Goal: Information Seeking & Learning: Learn about a topic

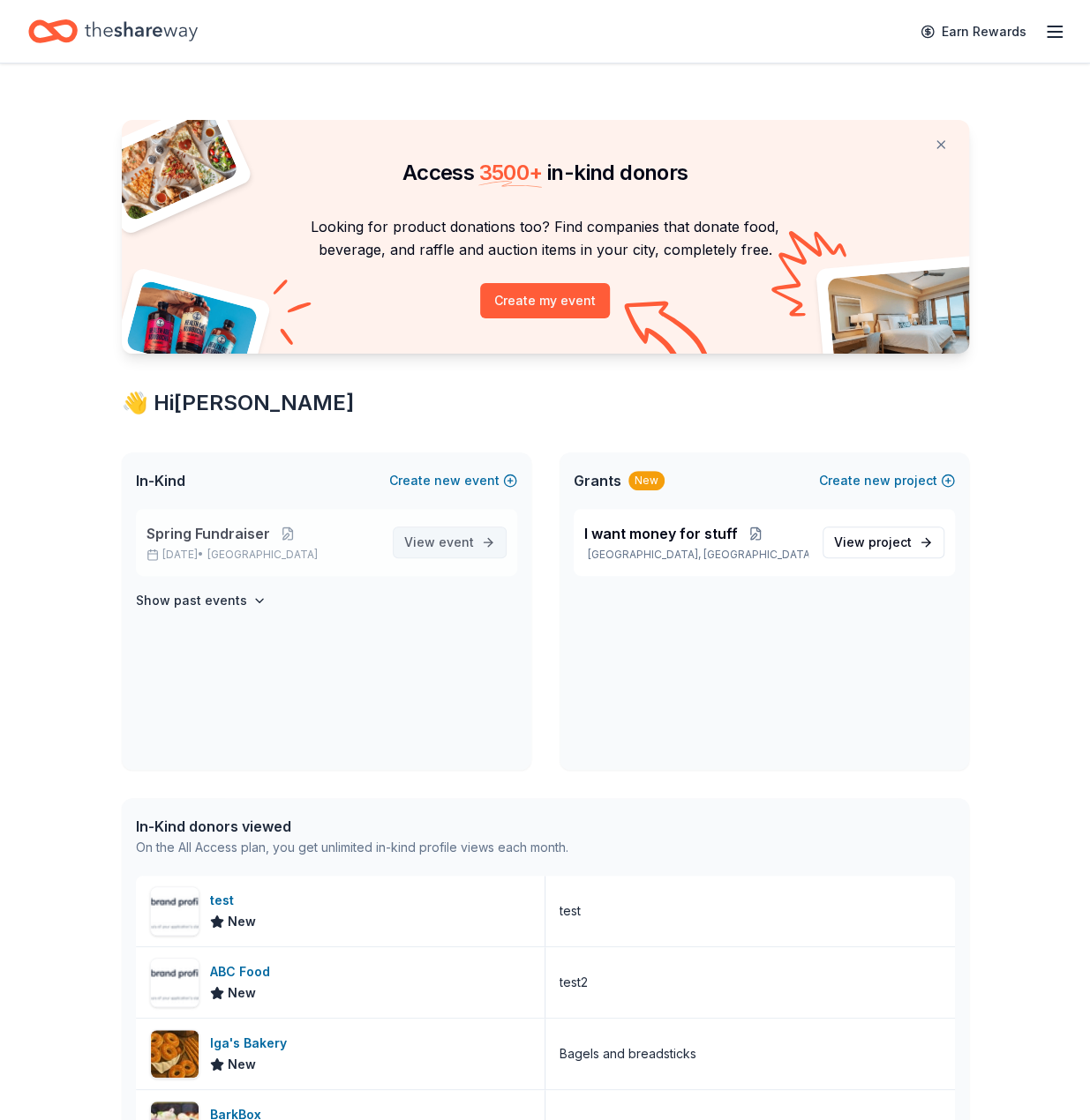
click at [487, 540] on link "View event" at bounding box center [450, 542] width 114 height 31
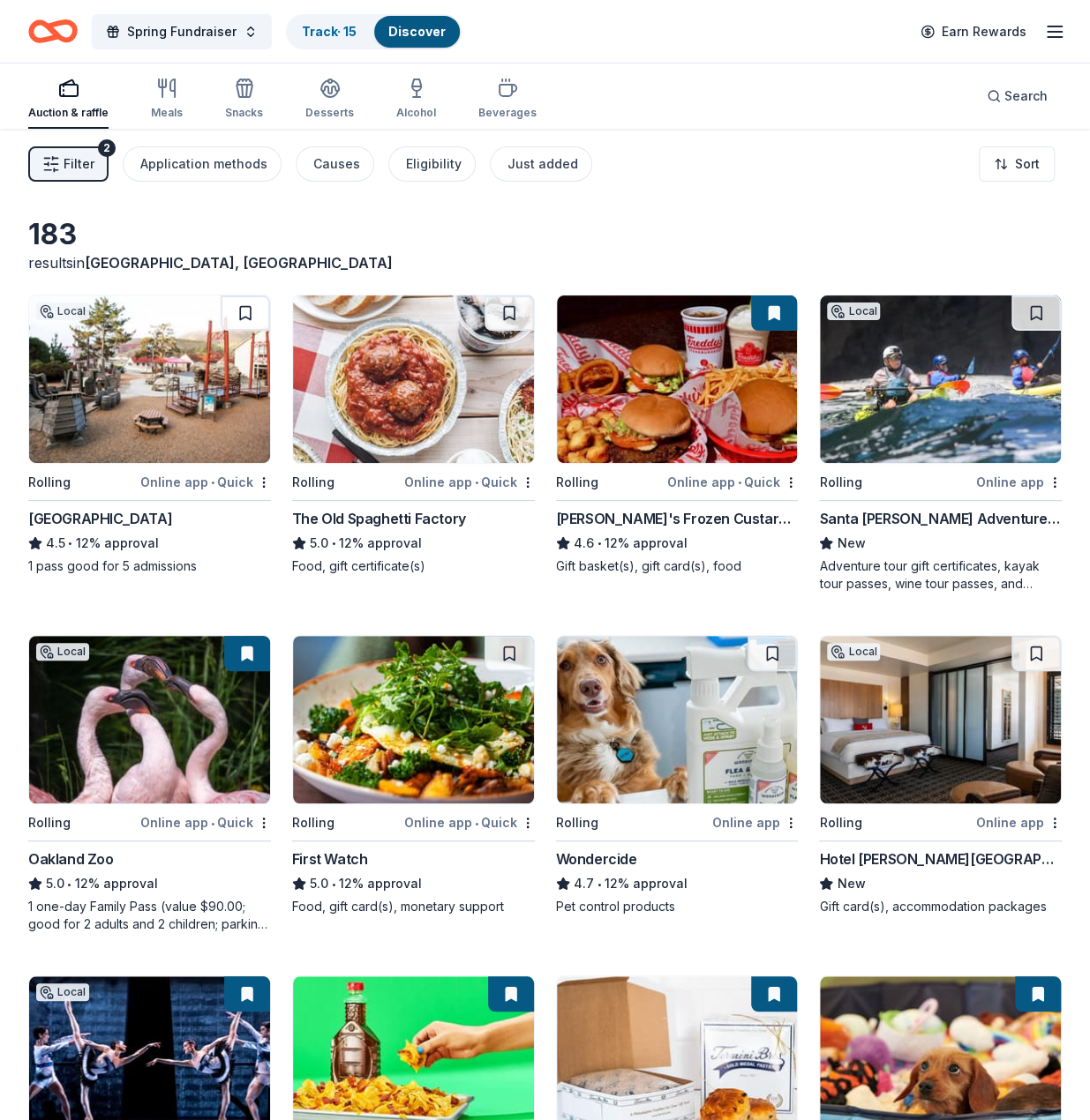
click at [172, 513] on div "[GEOGRAPHIC_DATA]" at bounding box center [100, 519] width 143 height 22
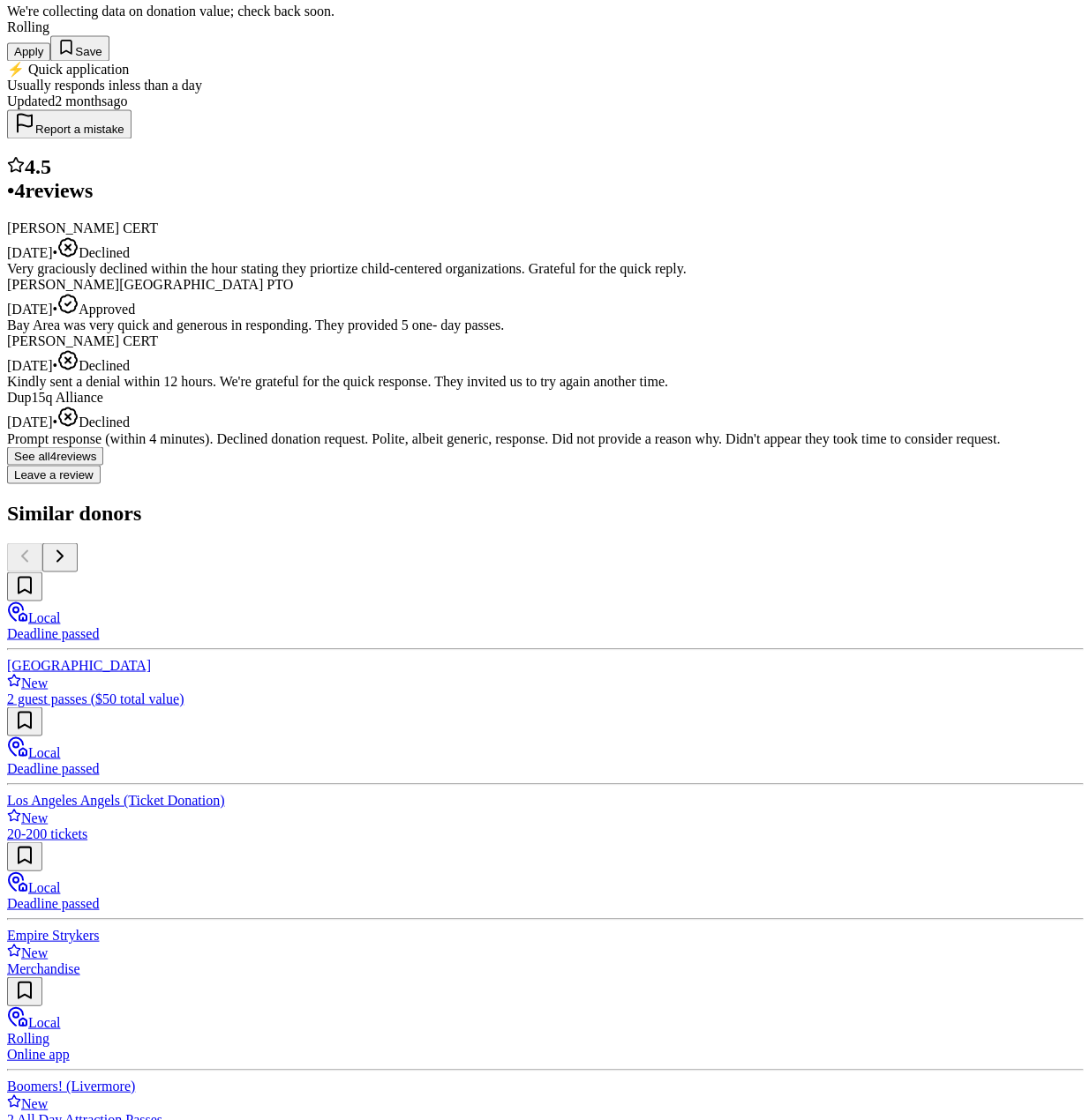
scroll to position [1235, 0]
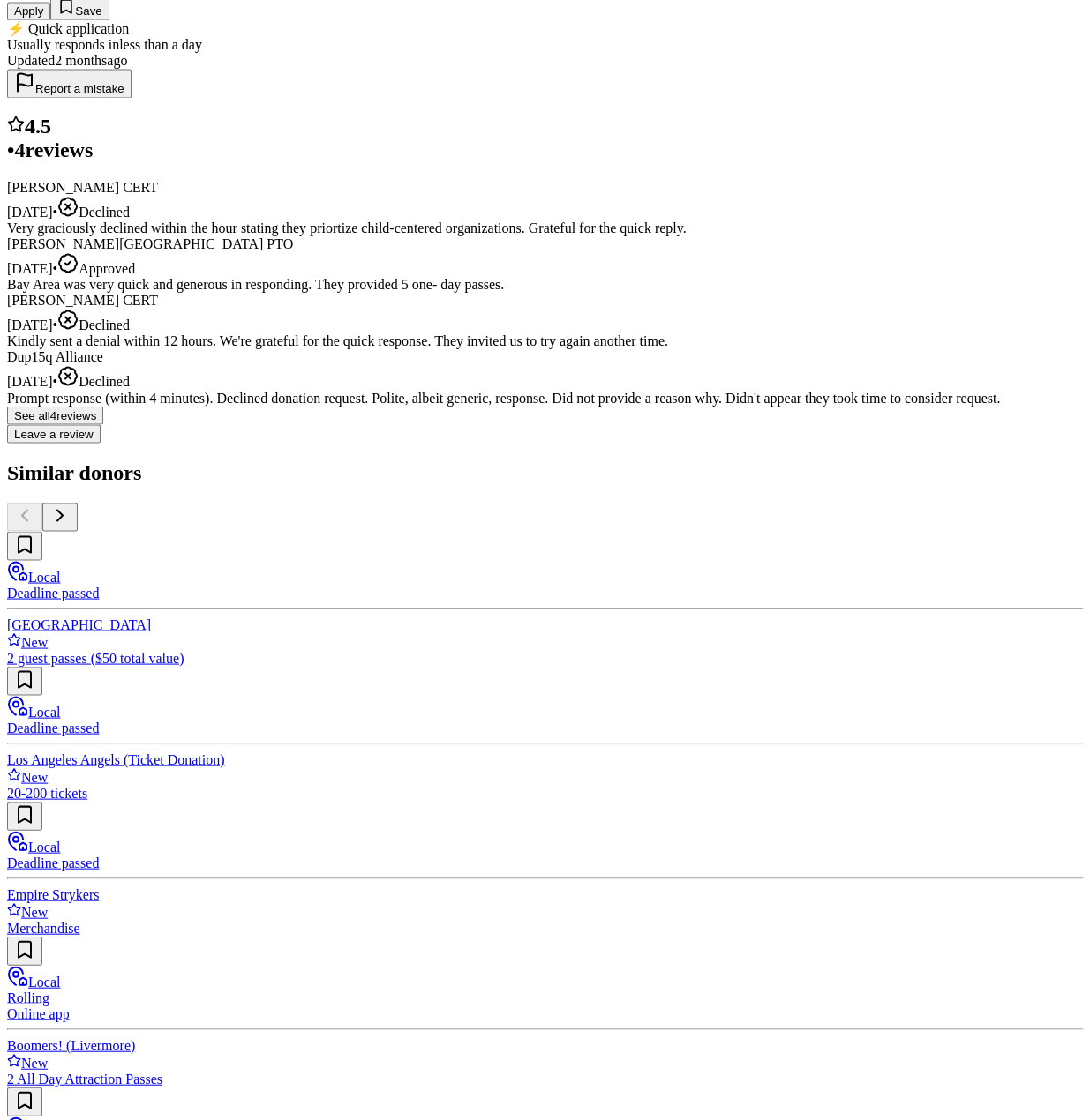
click at [93, 241] on div "Bay Area Discovery Museum 4.5 • 4 reviews 12% approval rate Share Donating in C…" at bounding box center [545, 445] width 1075 height 2998
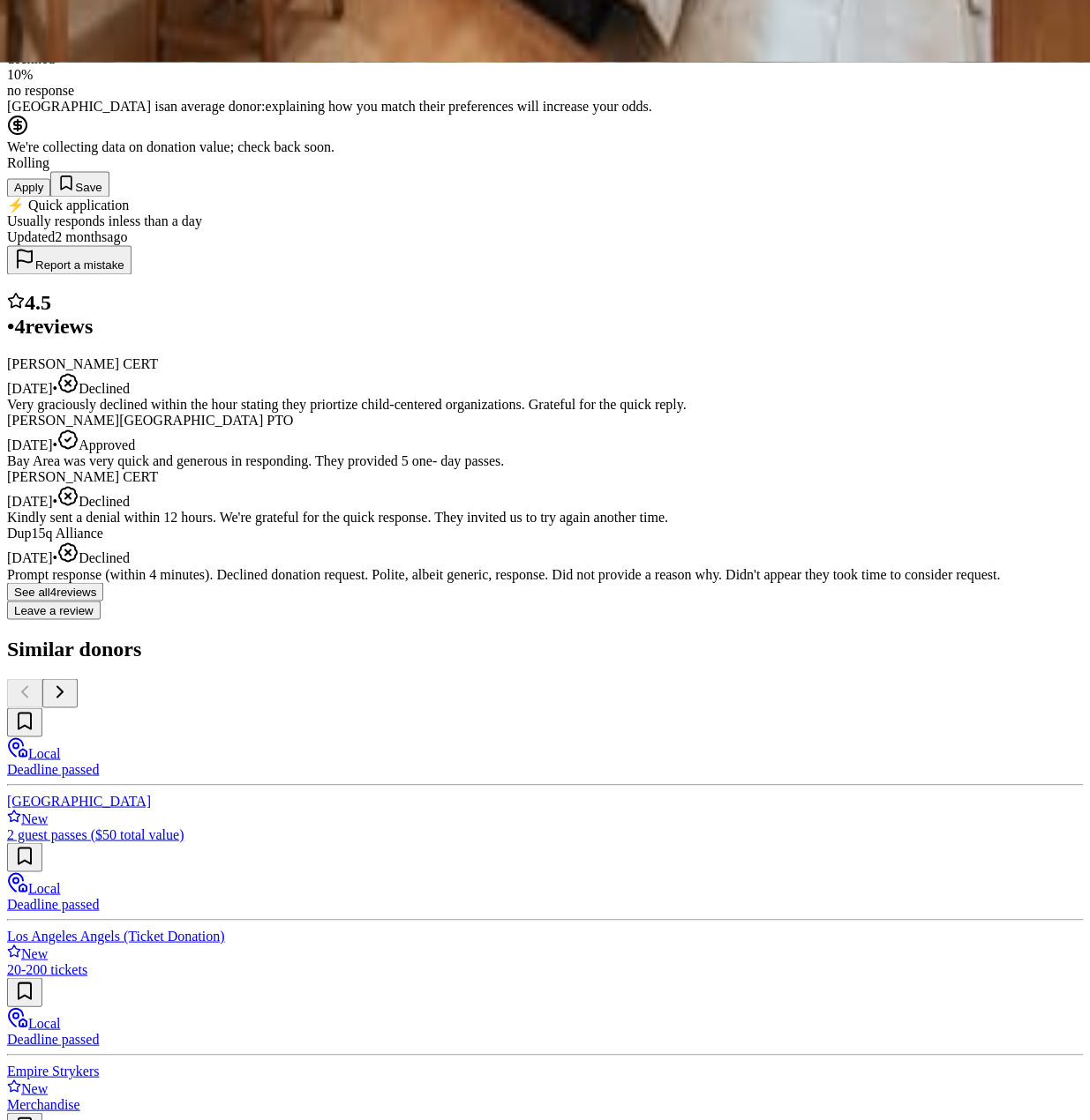
scroll to position [1147, 0]
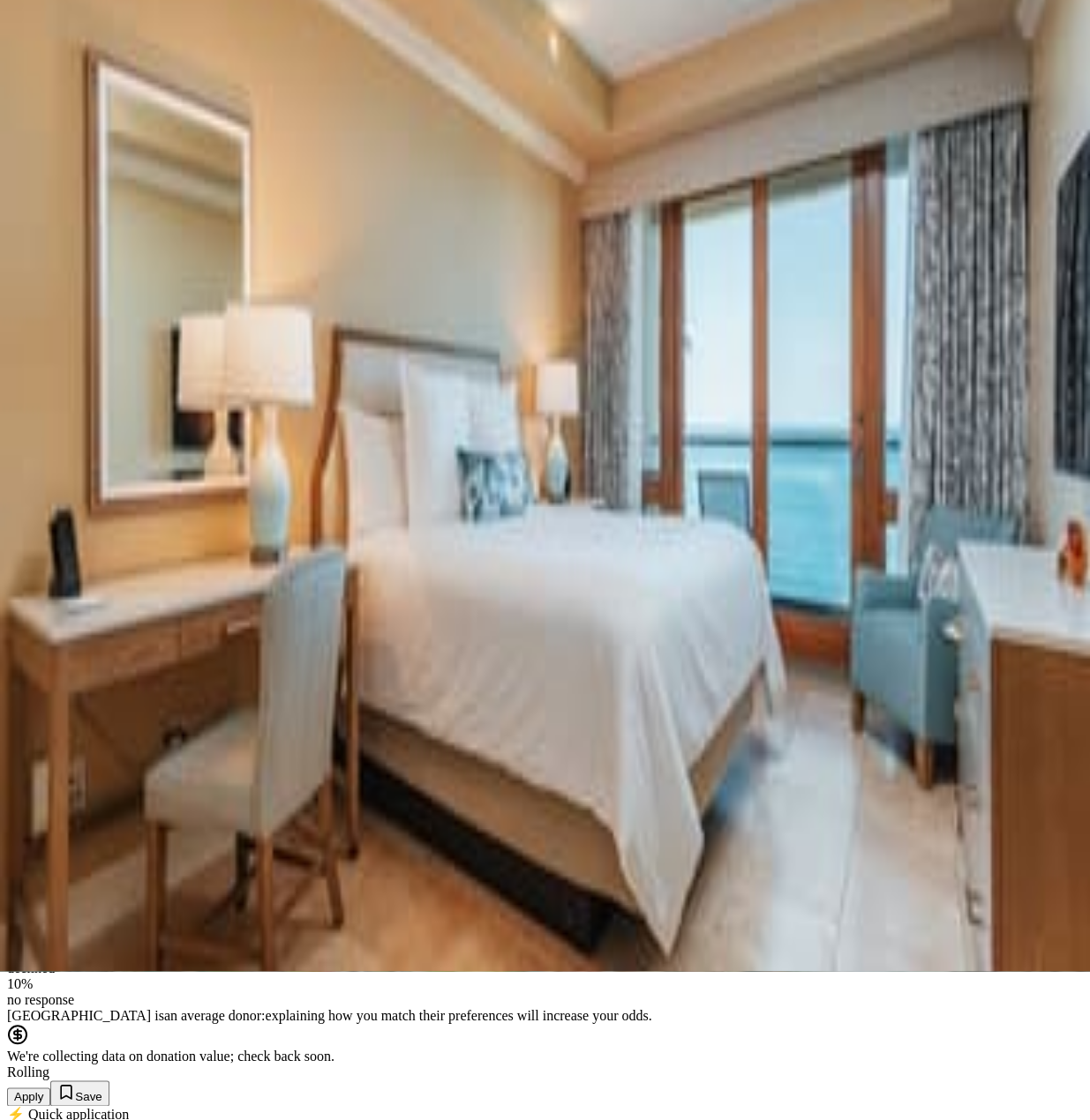
scroll to position [177, 0]
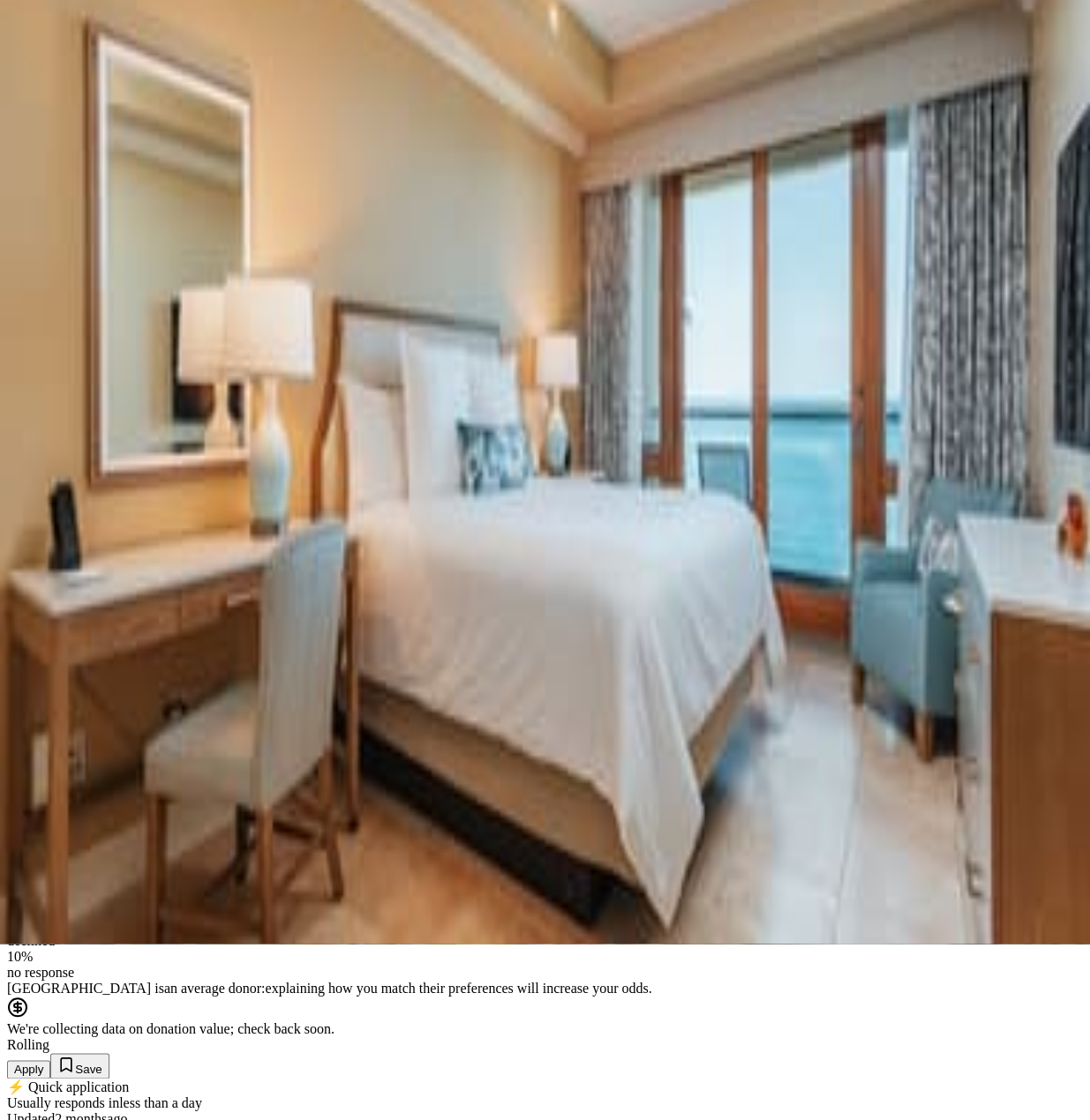
click at [323, 723] on div "Who they donate to Preferred Supports local children's programs in education, t…" at bounding box center [545, 560] width 1075 height 325
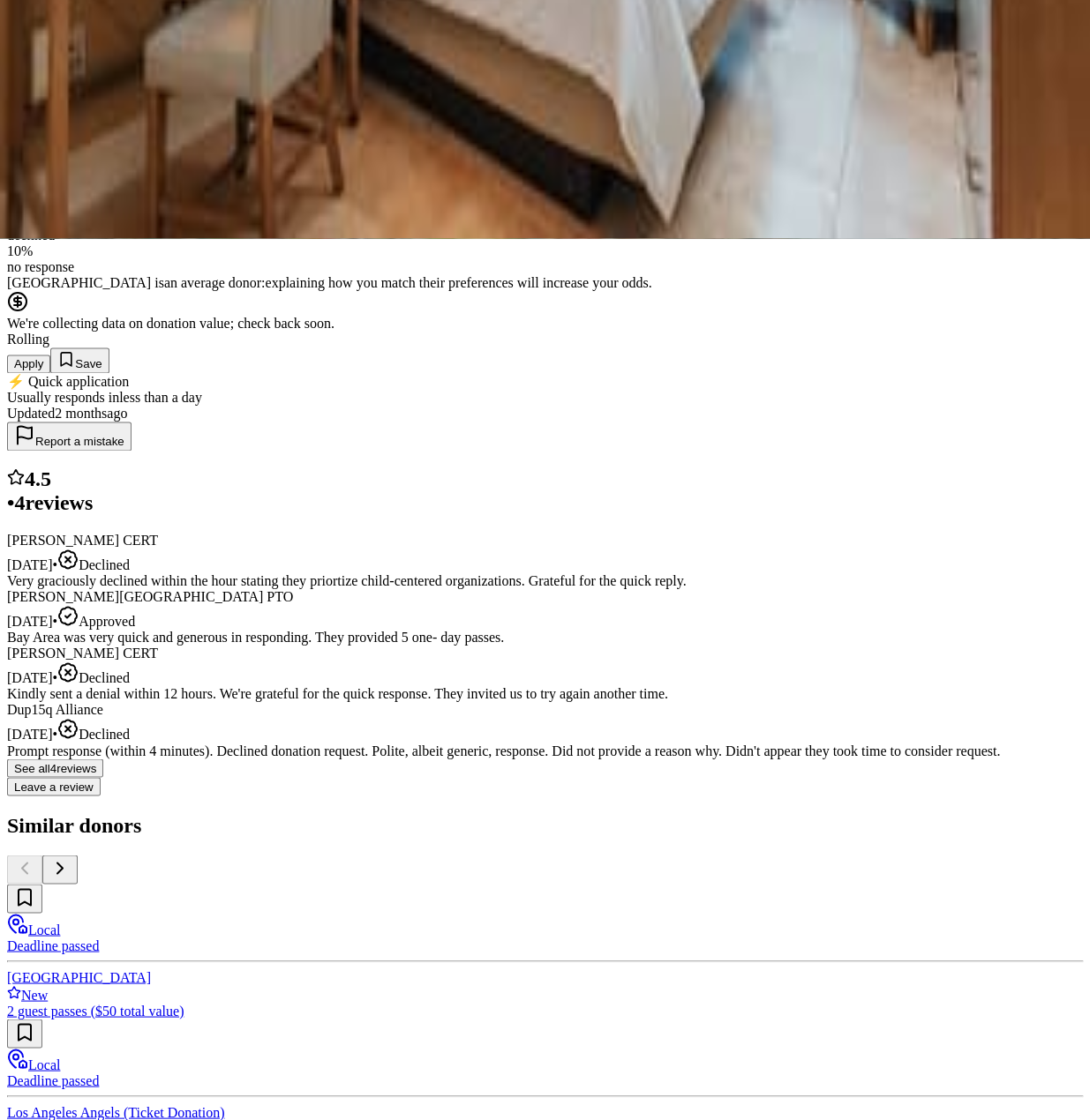
scroll to position [971, 0]
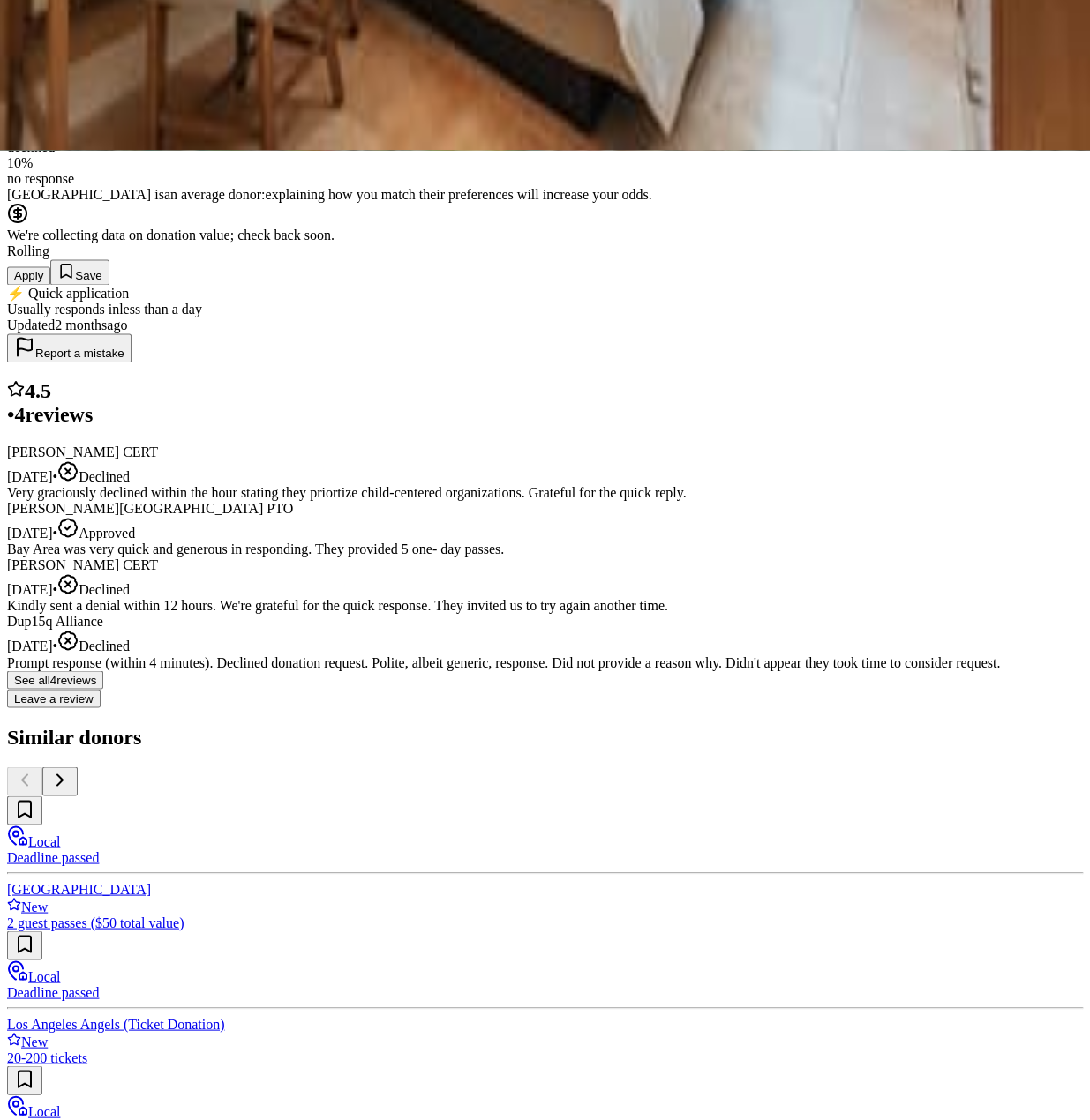
click at [139, 202] on div "12% approval rate 39 % approved 51 % declined 10 % no response Bay Area Discove…" at bounding box center [545, 66] width 1075 height 273
click at [188, 202] on div "12% approval rate 39 % approved 51 % declined 10 % no response Bay Area Discove…" at bounding box center [545, 66] width 1075 height 273
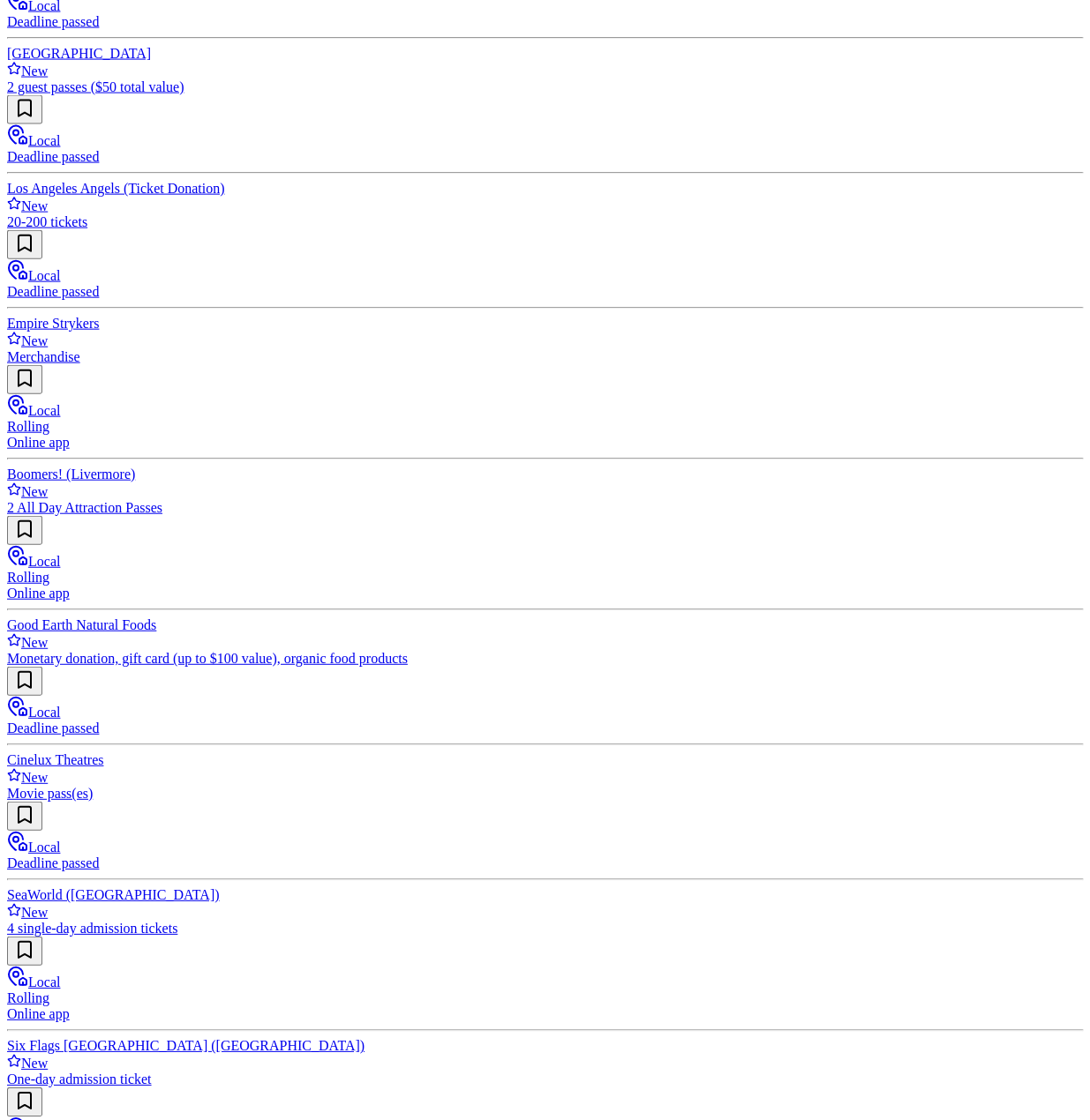
scroll to position [1916, 0]
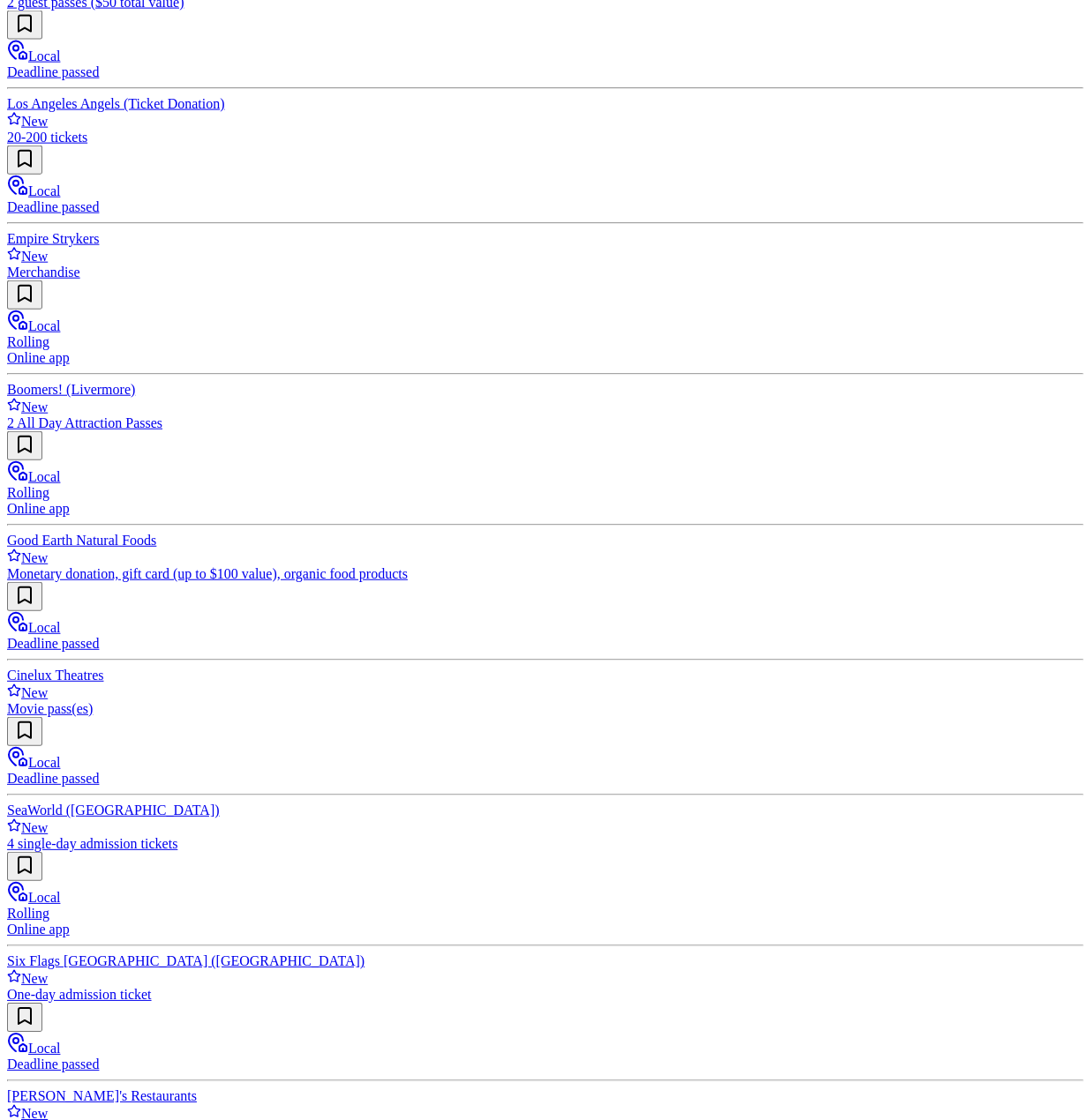
scroll to position [0, 102]
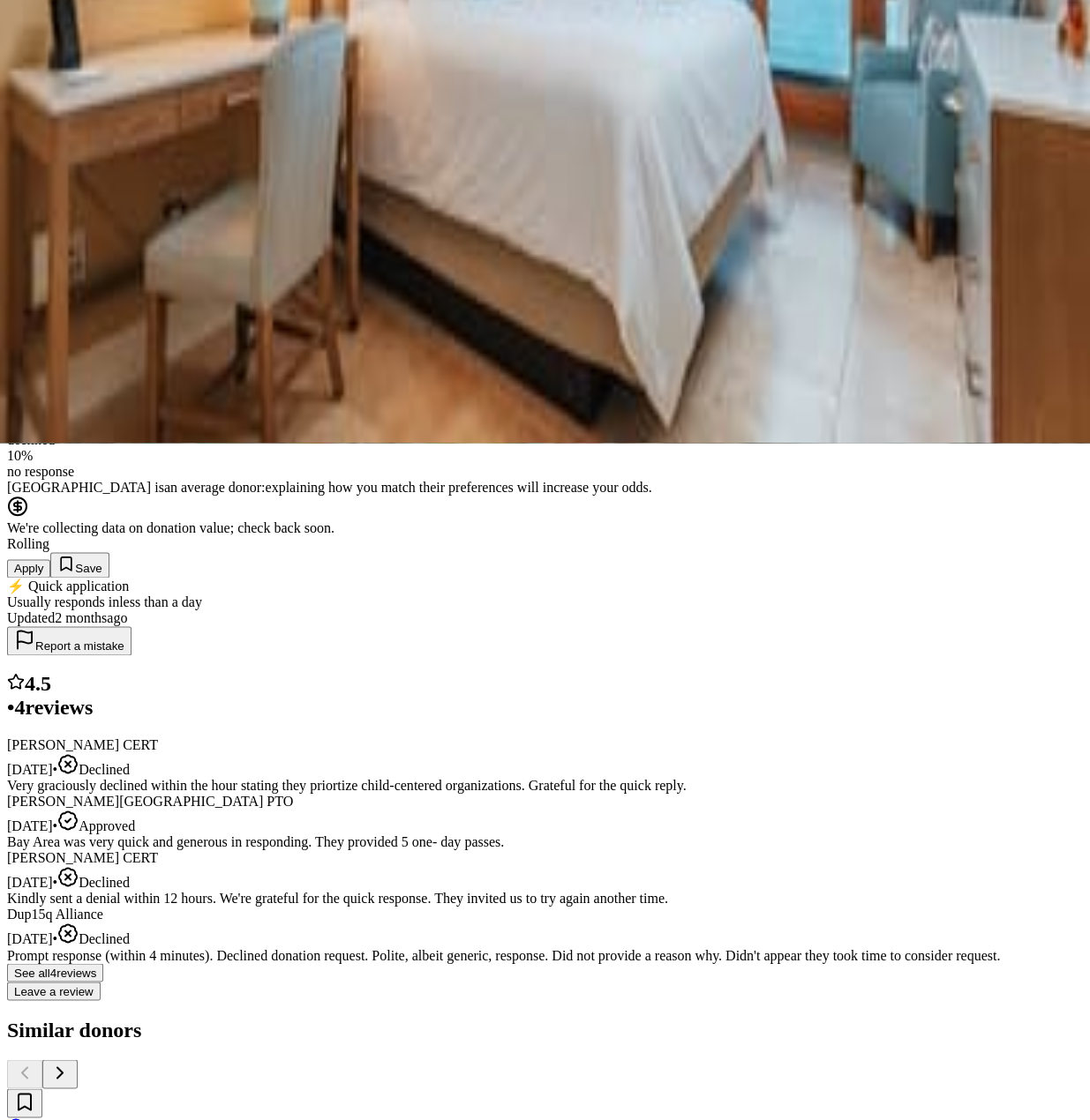
scroll to position [882, 0]
